Goal: Transaction & Acquisition: Subscribe to service/newsletter

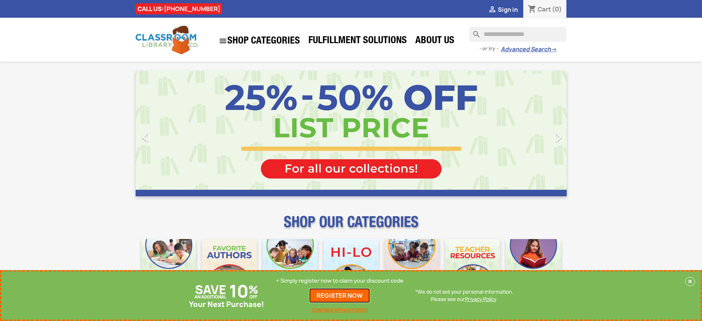
click at [340, 295] on link "REGISTER NOW" at bounding box center [339, 295] width 61 height 15
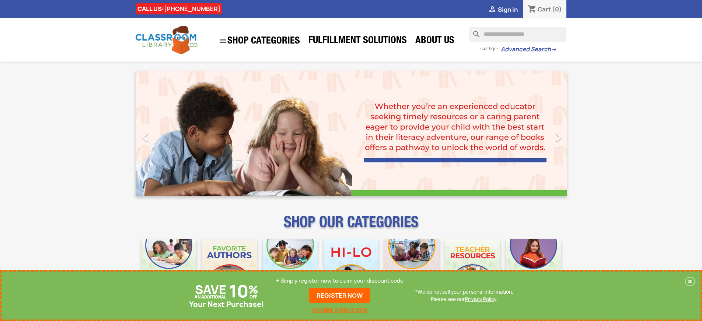
click at [340, 281] on p "+ Simply register now to claim your discount code" at bounding box center [340, 280] width 128 height 7
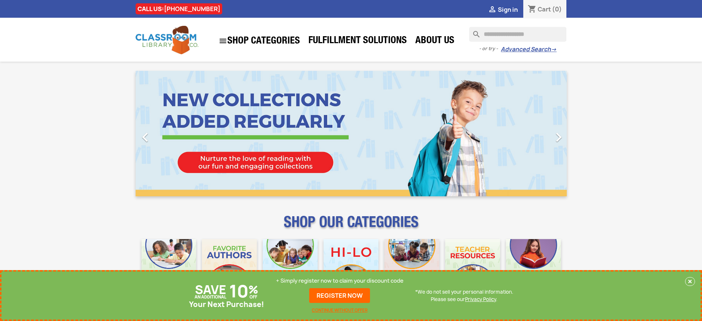
click at [340, 281] on p "+ Simply register now to claim your discount code" at bounding box center [340, 280] width 128 height 7
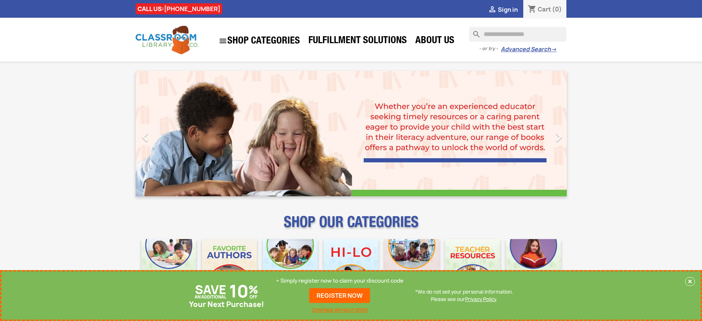
click at [340, 281] on p "+ Simply register now to claim your discount code" at bounding box center [340, 280] width 128 height 7
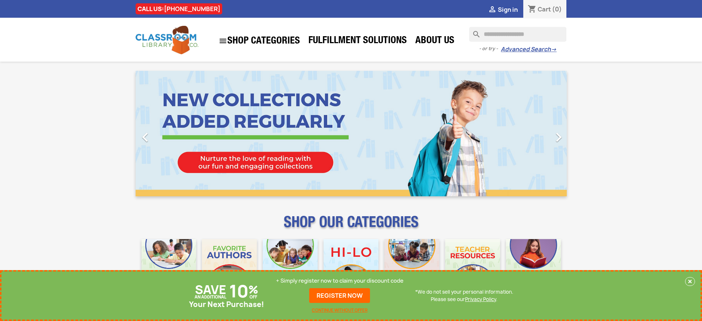
click at [340, 281] on p "+ Simply register now to claim your discount code" at bounding box center [340, 280] width 128 height 7
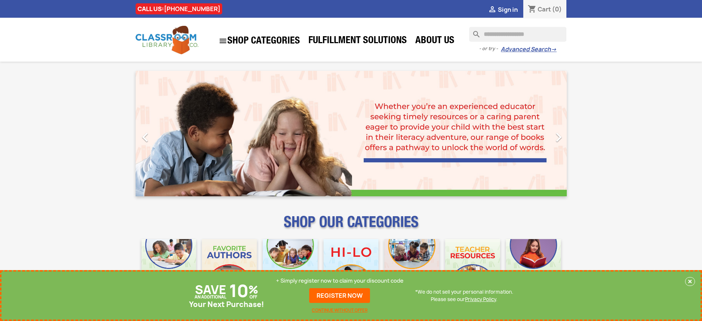
click at [340, 281] on p "+ Simply register now to claim your discount code" at bounding box center [340, 280] width 128 height 7
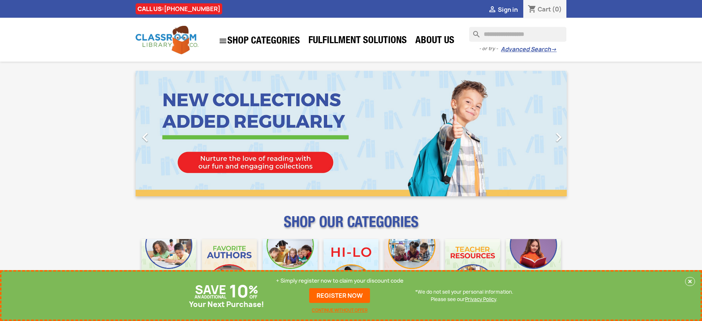
click at [340, 281] on p "+ Simply register now to claim your discount code" at bounding box center [340, 280] width 128 height 7
click at [340, 295] on link "REGISTER NOW" at bounding box center [339, 295] width 61 height 15
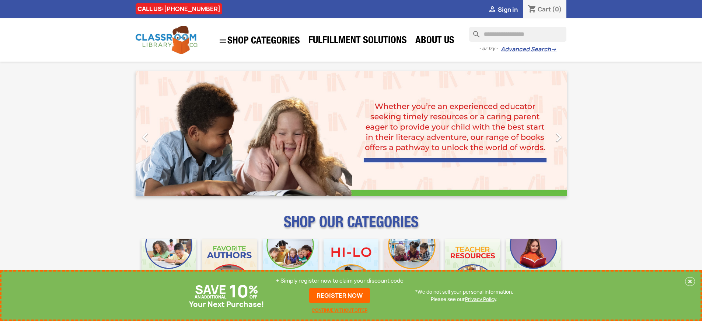
click at [340, 281] on p "+ Simply register now to claim your discount code" at bounding box center [340, 280] width 128 height 7
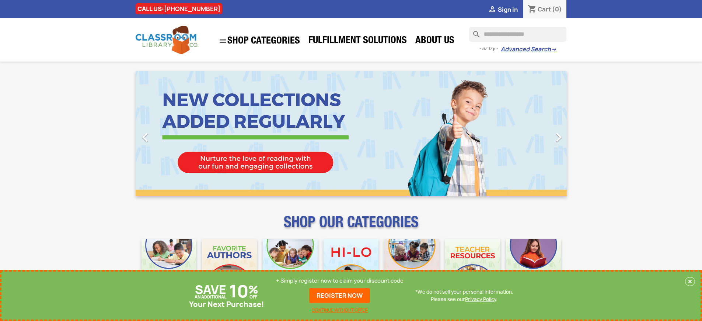
click at [340, 281] on p "+ Simply register now to claim your discount code" at bounding box center [340, 280] width 128 height 7
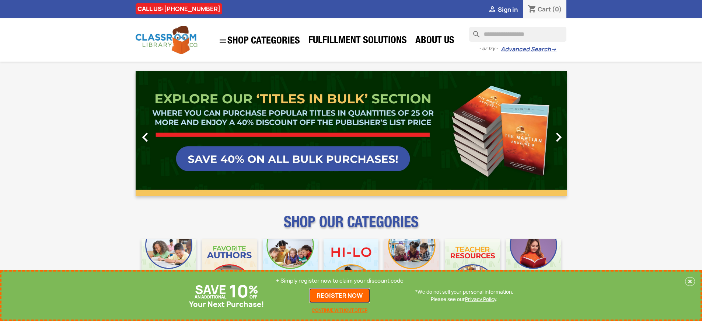
click at [340, 295] on link "REGISTER NOW" at bounding box center [339, 295] width 61 height 15
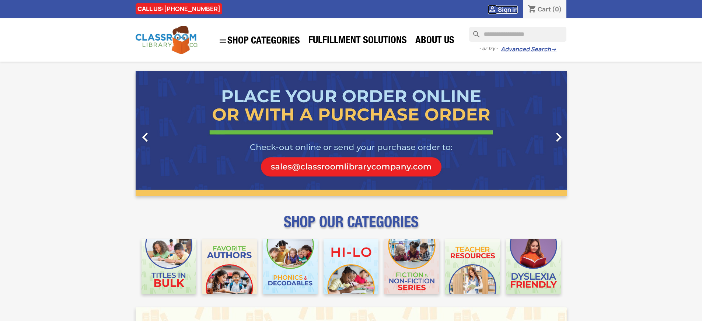
click at [508, 9] on span "Sign in" at bounding box center [508, 10] width 20 height 8
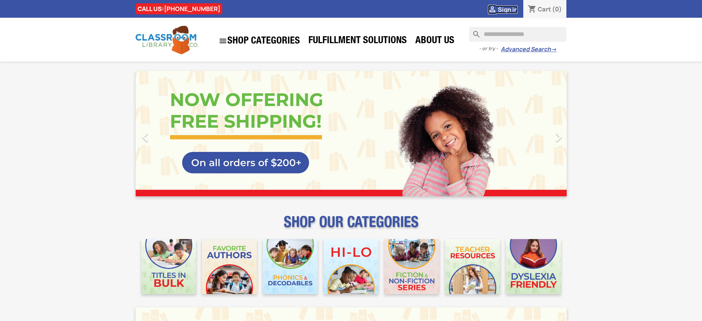
click at [508, 9] on span "Sign in" at bounding box center [508, 10] width 20 height 8
